Goal: Find specific page/section: Find specific page/section

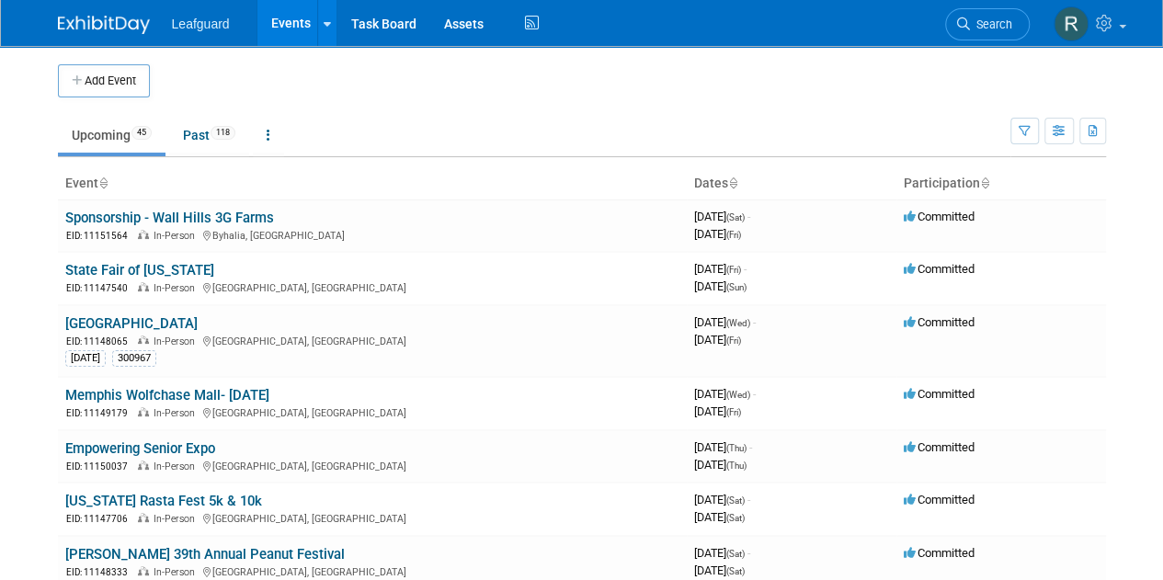
click at [103, 21] on img at bounding box center [104, 25] width 92 height 18
click at [1060, 132] on icon "button" at bounding box center [1060, 132] width 14 height 12
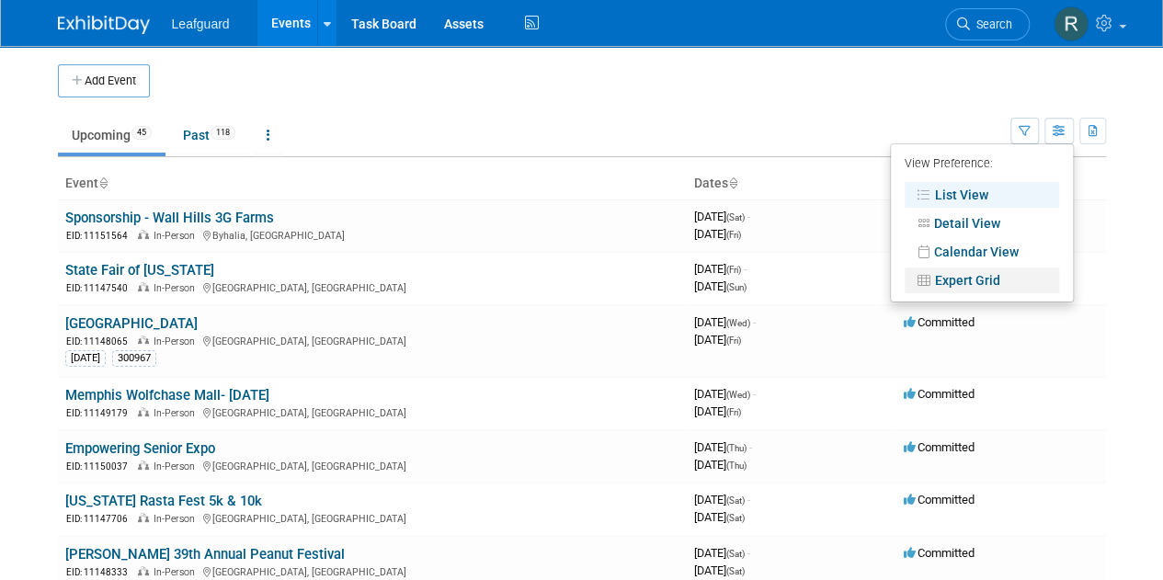
click at [973, 281] on link "Expert Grid" at bounding box center [982, 281] width 155 height 26
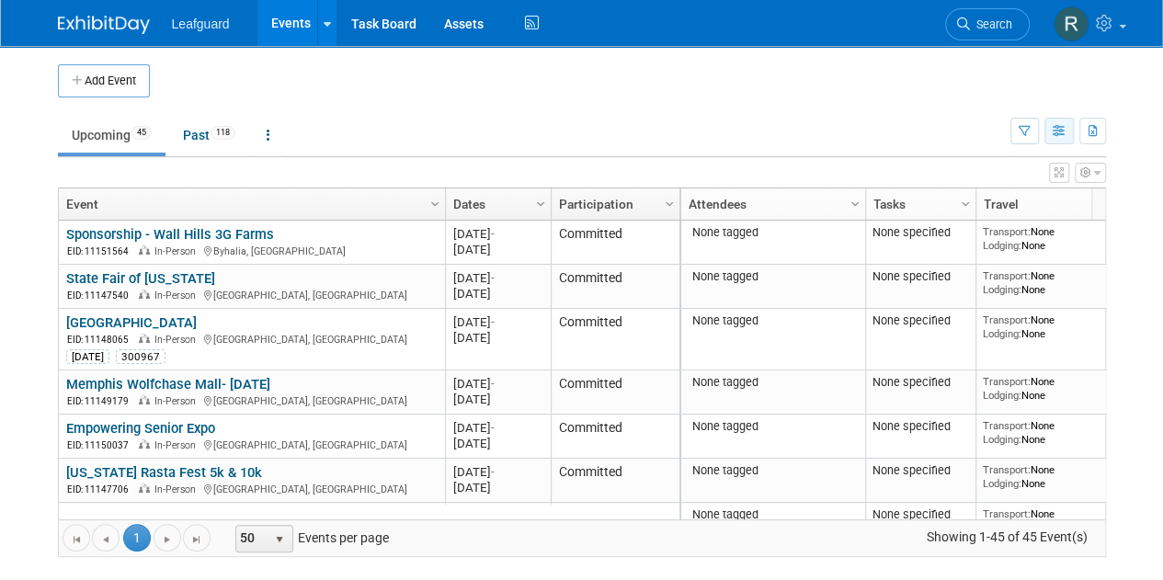
click at [1066, 133] on button "button" at bounding box center [1059, 131] width 29 height 27
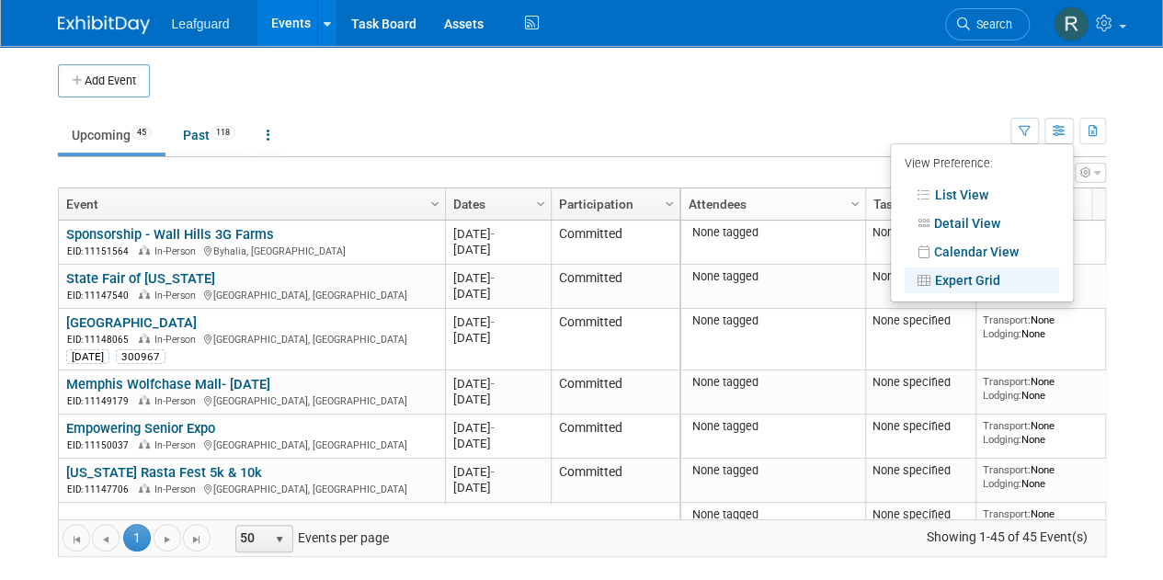
click at [984, 276] on link "Expert Grid" at bounding box center [982, 281] width 155 height 26
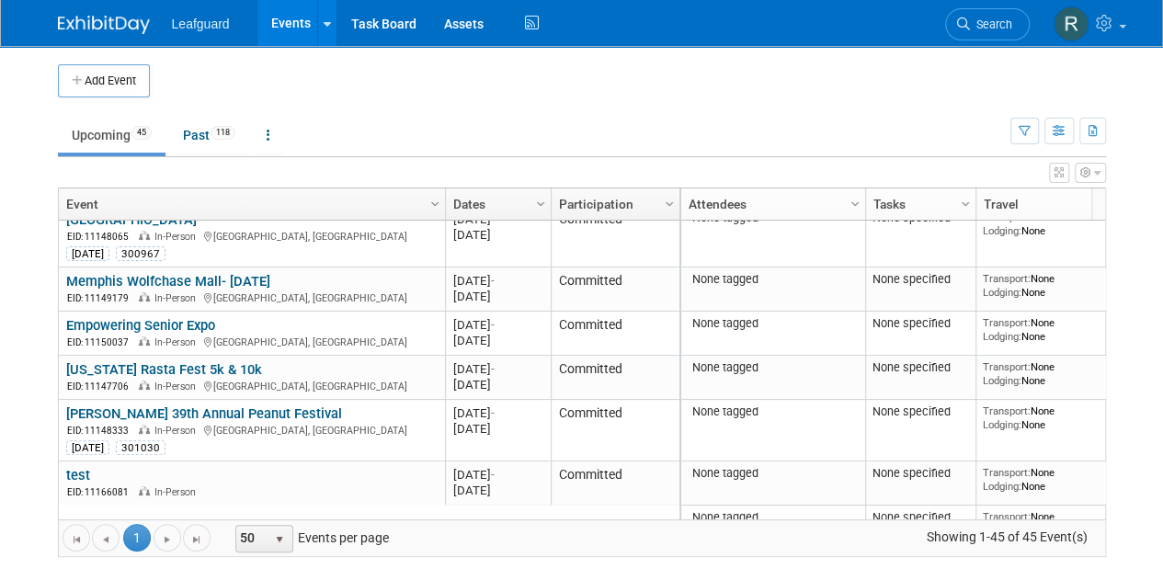
scroll to position [113, 0]
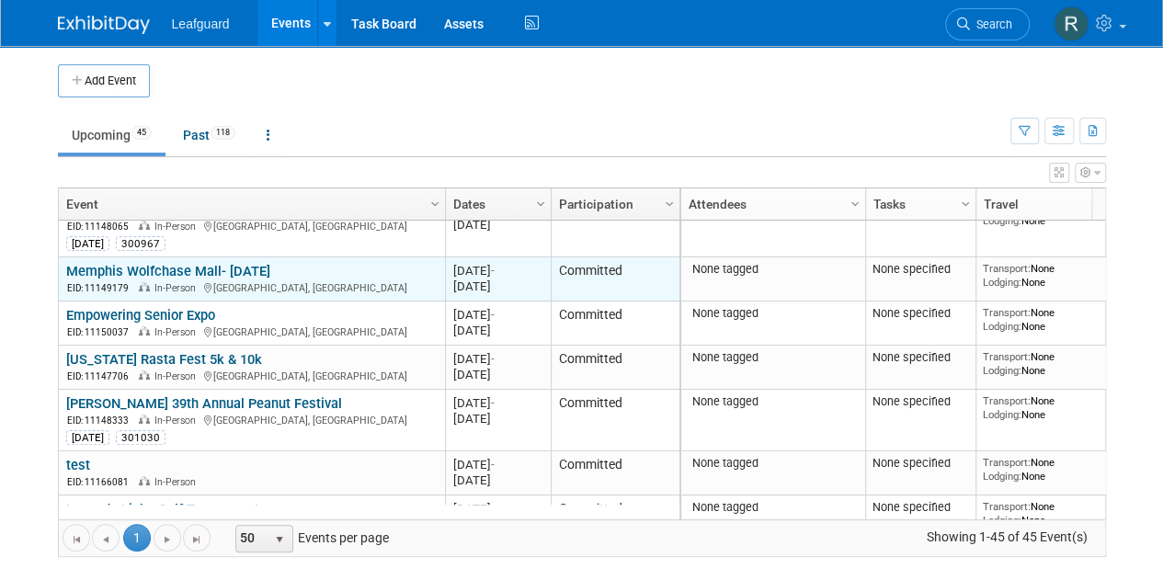
click at [182, 263] on link "Memphis Wolfchase Mall- [DATE]" at bounding box center [168, 271] width 204 height 17
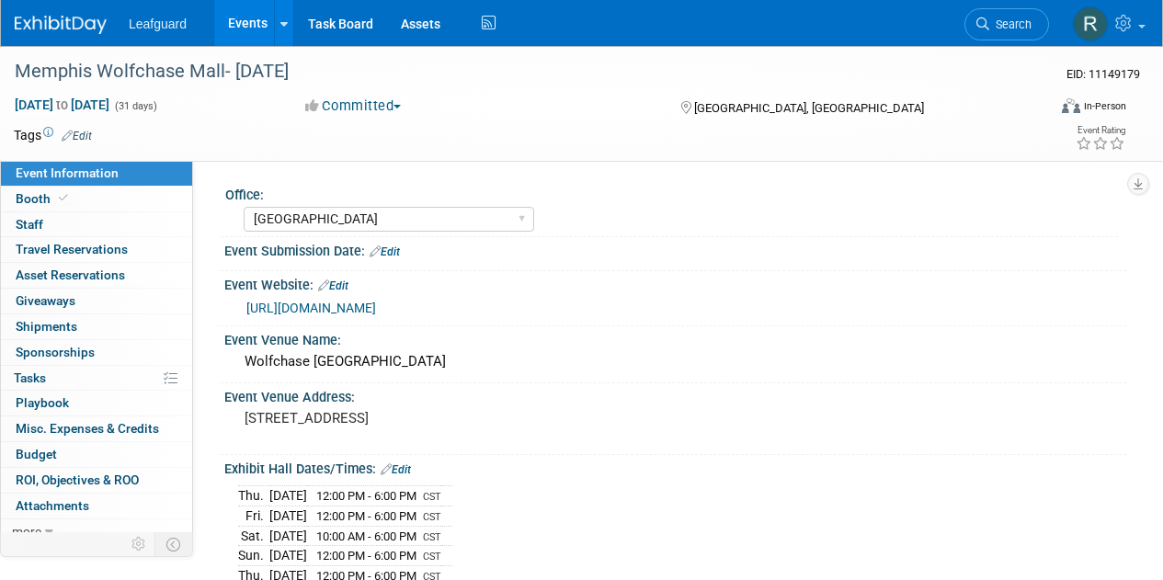
select select "[GEOGRAPHIC_DATA]"
select select "Yes"
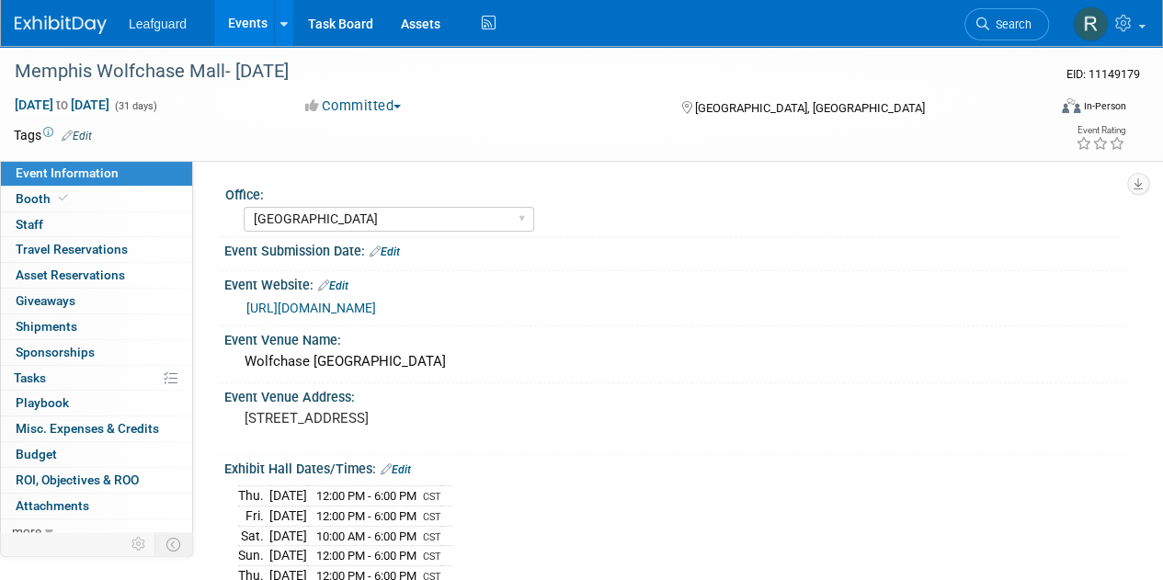
click at [49, 18] on img at bounding box center [61, 25] width 92 height 18
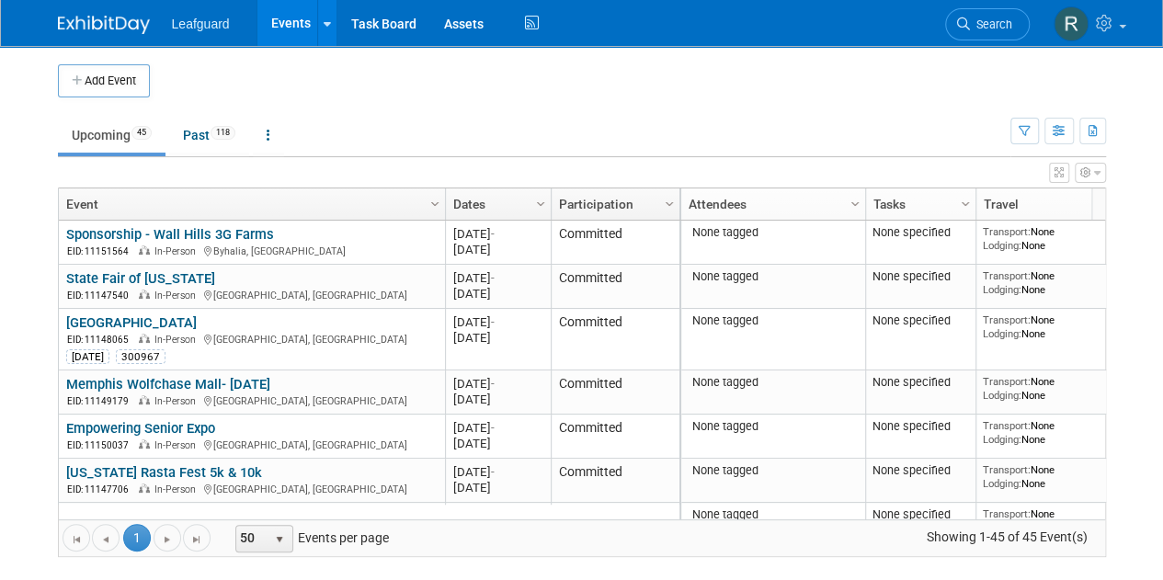
scroll to position [11, 0]
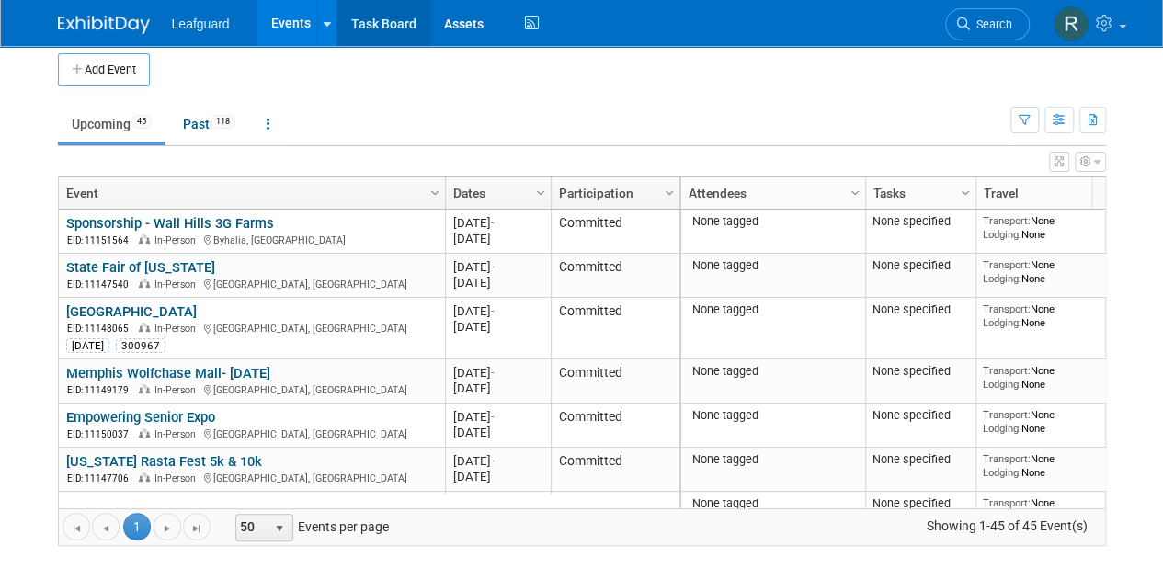
click at [384, 29] on link "Task Board" at bounding box center [384, 23] width 93 height 46
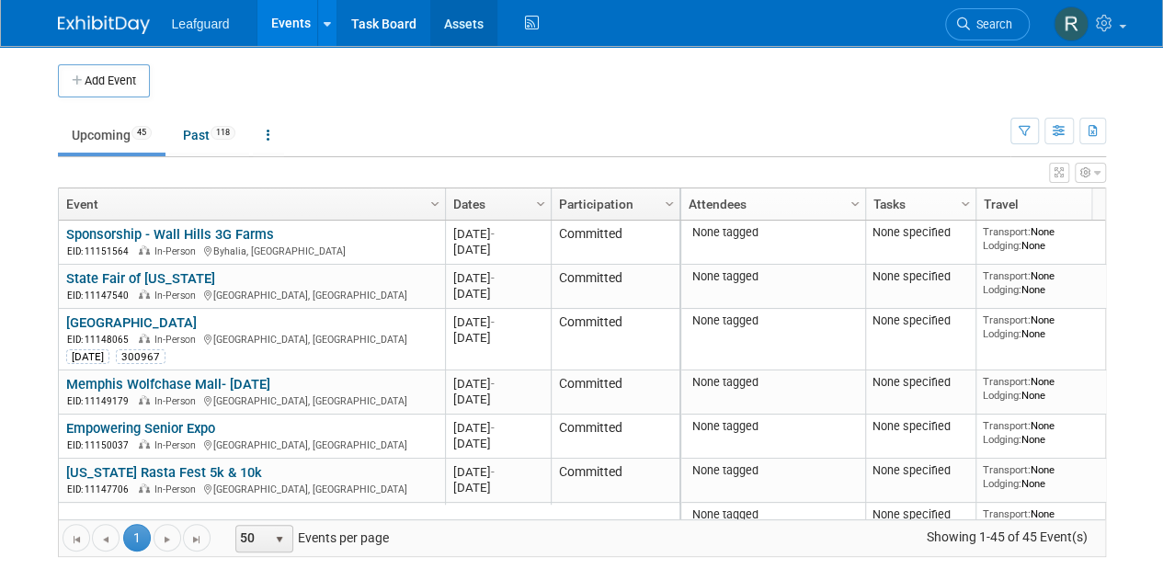
click at [450, 26] on link "Assets" at bounding box center [463, 23] width 67 height 46
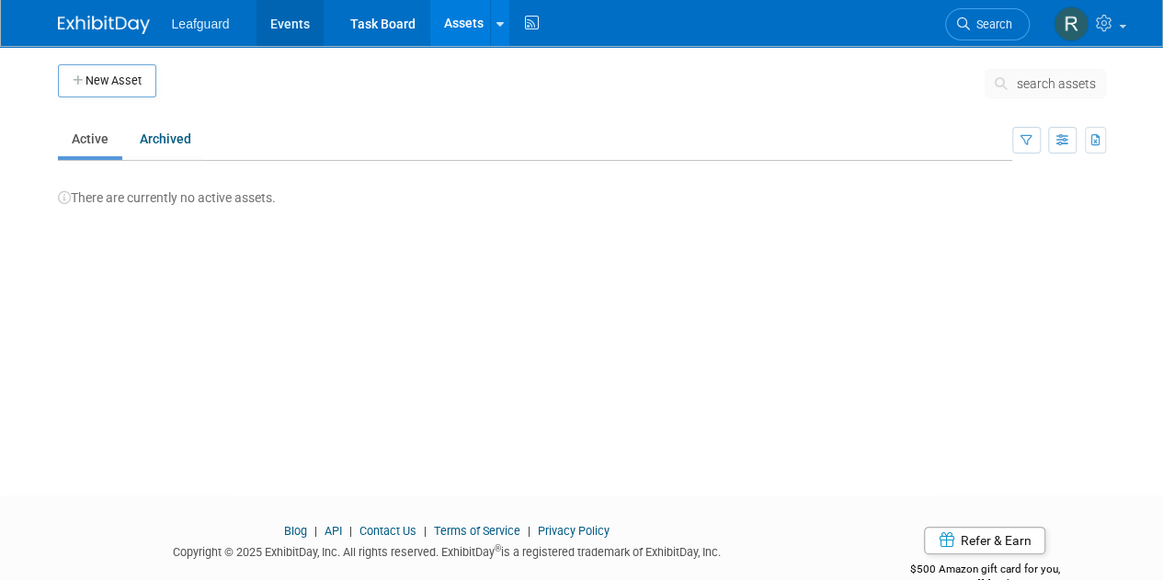
click at [287, 21] on link "Events" at bounding box center [290, 23] width 67 height 46
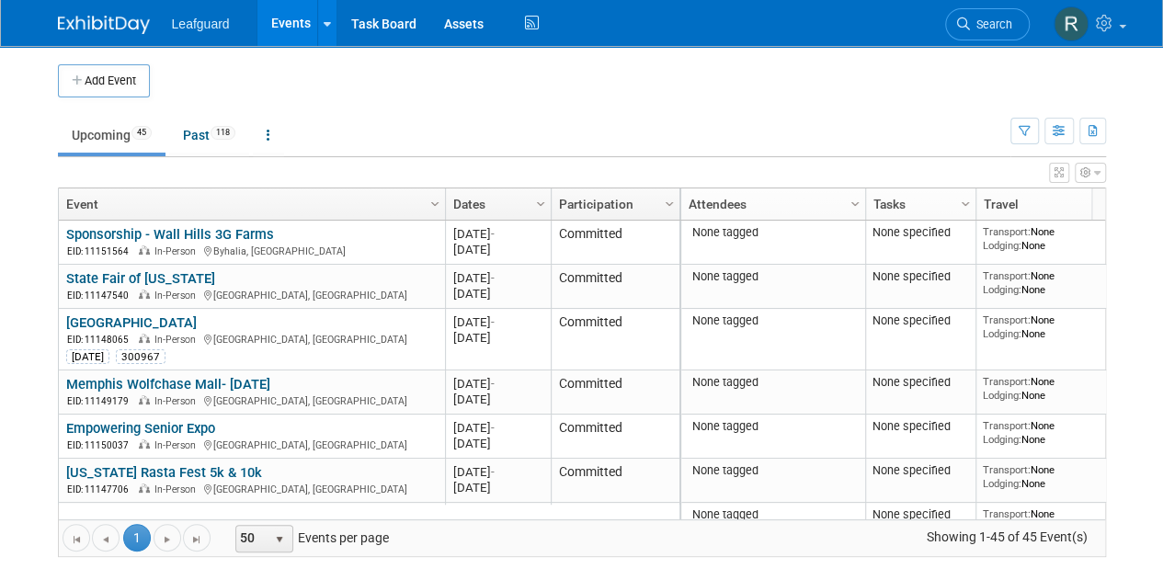
click at [208, 29] on span "Leafguard" at bounding box center [201, 24] width 58 height 15
click at [114, 22] on img at bounding box center [104, 25] width 92 height 18
